Goal: Task Accomplishment & Management: Complete application form

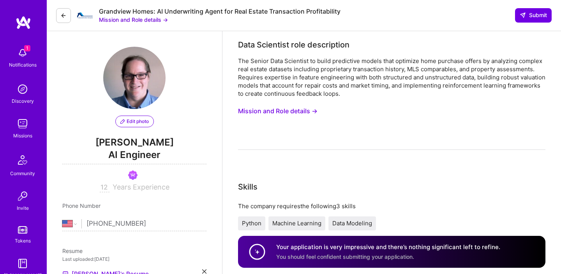
select select "US"
click at [23, 25] on img at bounding box center [24, 23] width 16 height 14
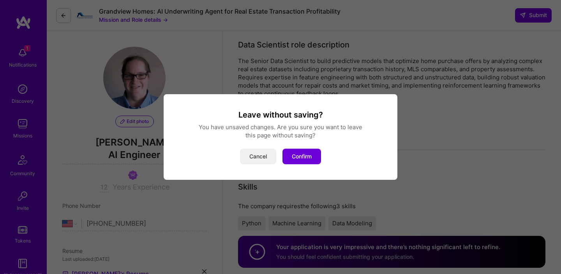
click at [254, 155] on button "Cancel" at bounding box center [258, 157] width 36 height 16
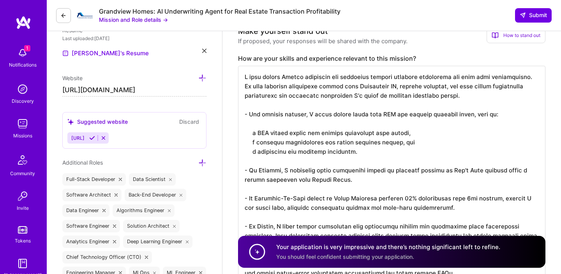
scroll to position [48, 0]
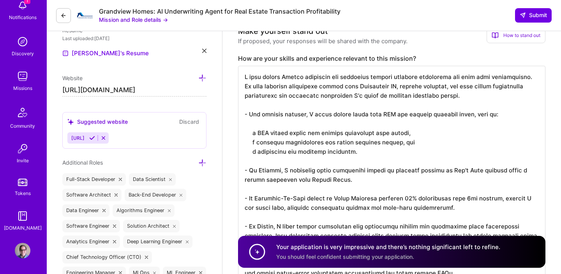
click at [23, 244] on img at bounding box center [23, 251] width 16 height 16
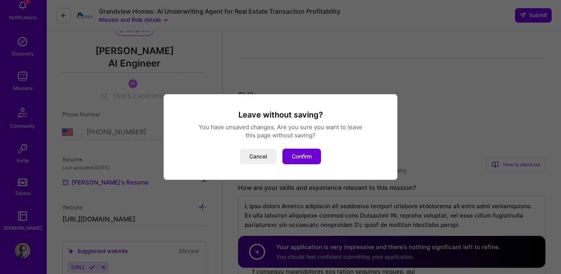
scroll to position [0, 0]
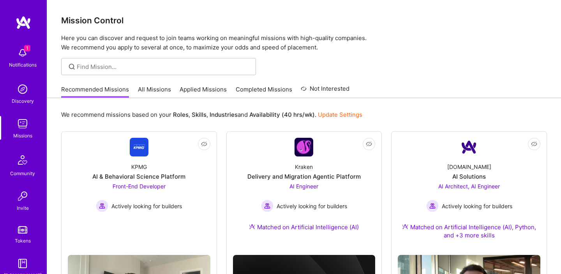
click at [204, 89] on link "Applied Missions" at bounding box center [203, 91] width 47 height 13
click at [221, 92] on link "Applied Missions" at bounding box center [203, 91] width 47 height 13
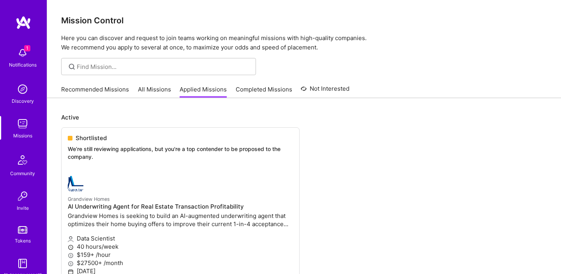
scroll to position [48, 0]
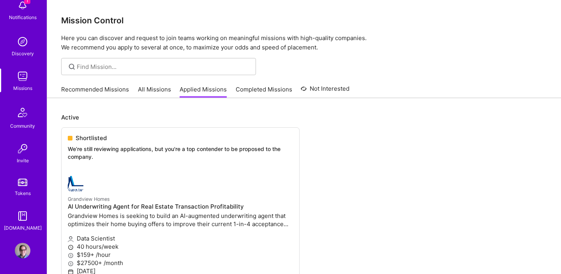
click at [19, 252] on img at bounding box center [23, 251] width 16 height 16
